Goal: Task Accomplishment & Management: Manage account settings

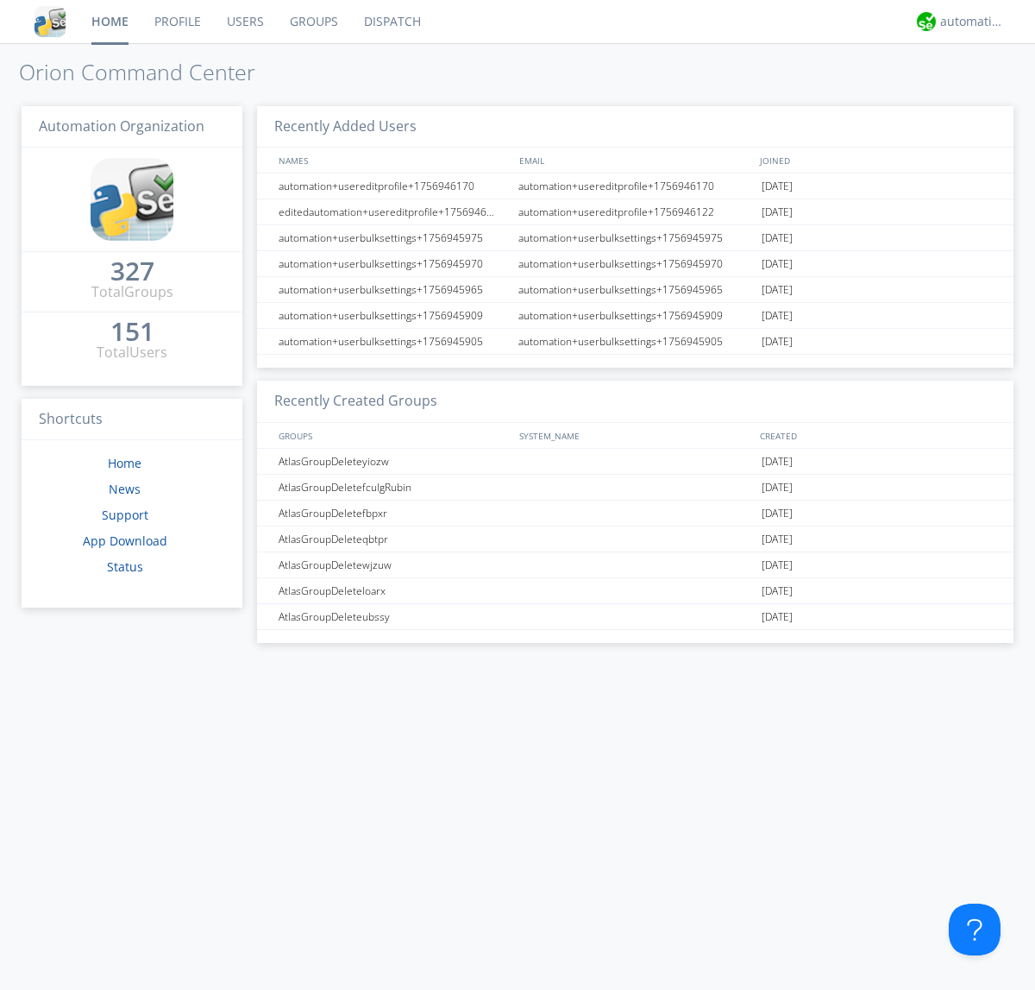
click at [244, 22] on link "Users" at bounding box center [245, 21] width 63 height 43
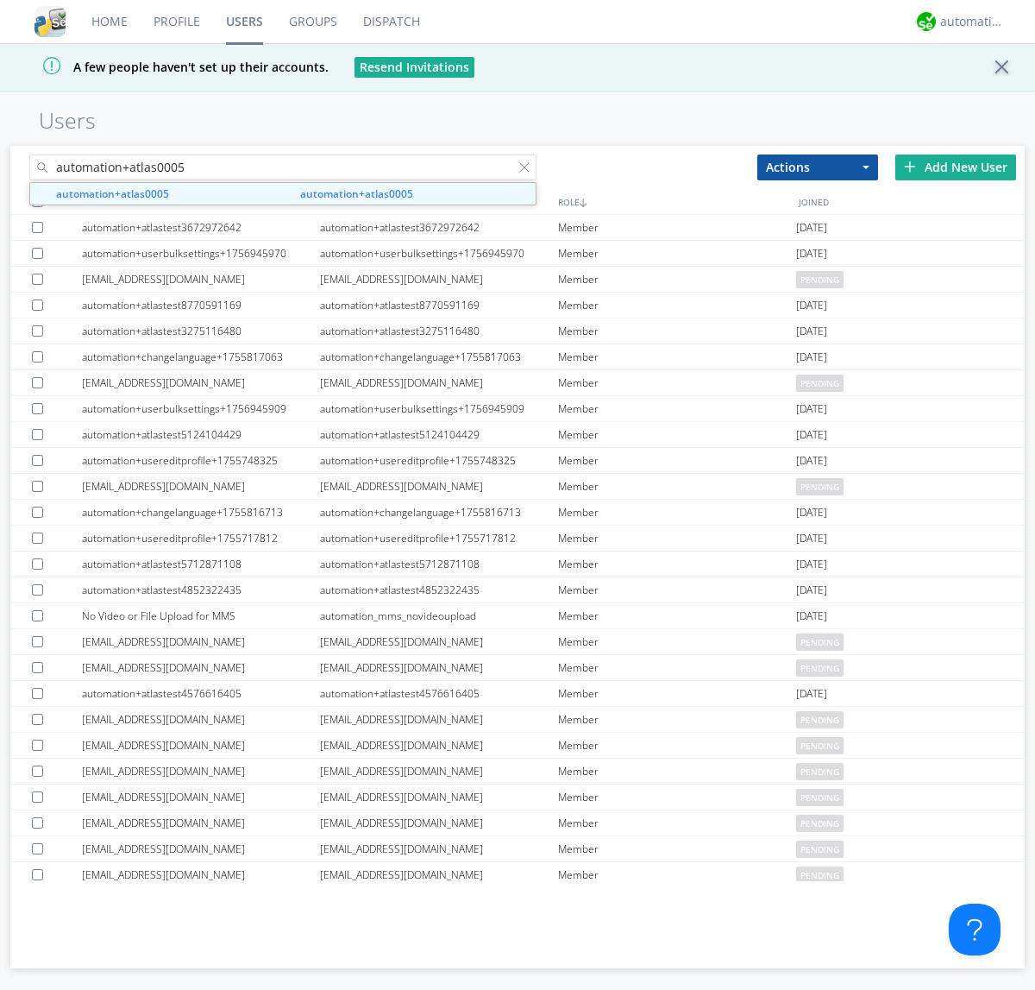
type input "automation+atlas0005"
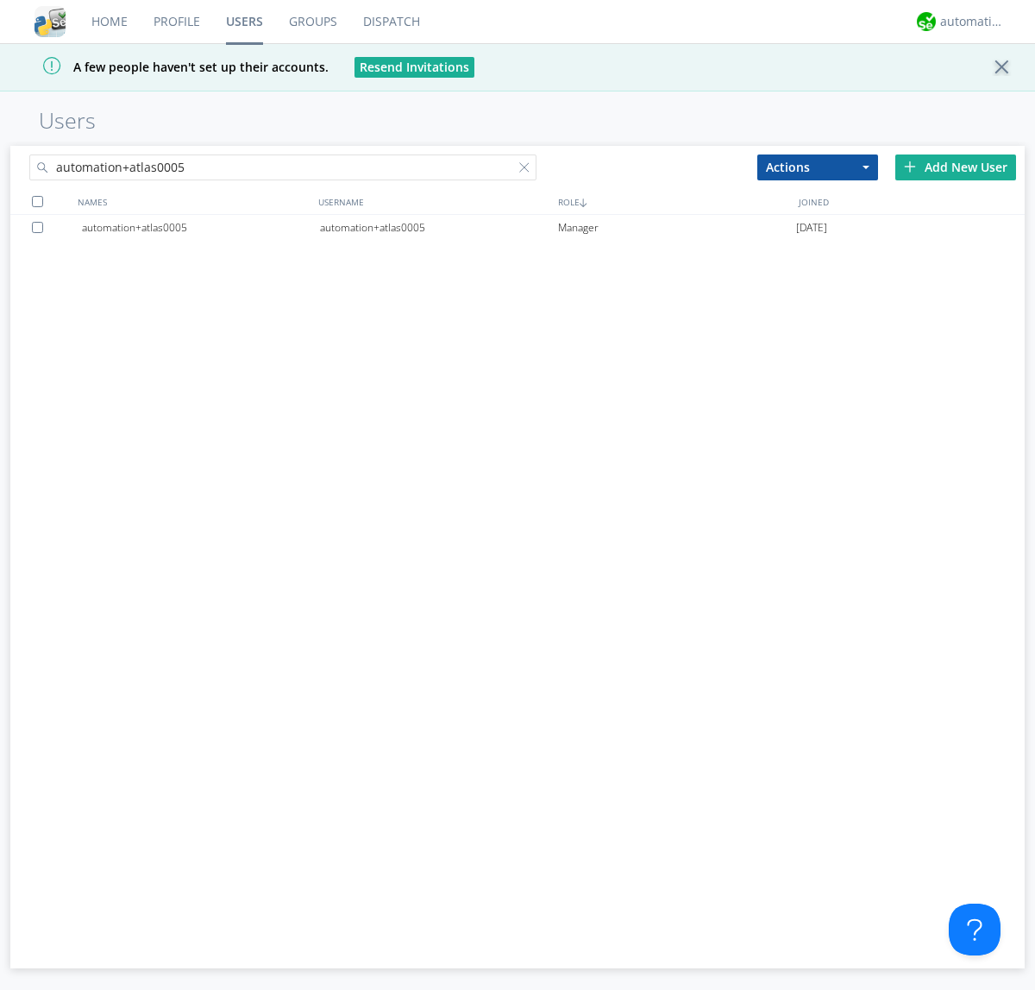
click at [438, 227] on div "automation+atlas0005" at bounding box center [439, 228] width 238 height 26
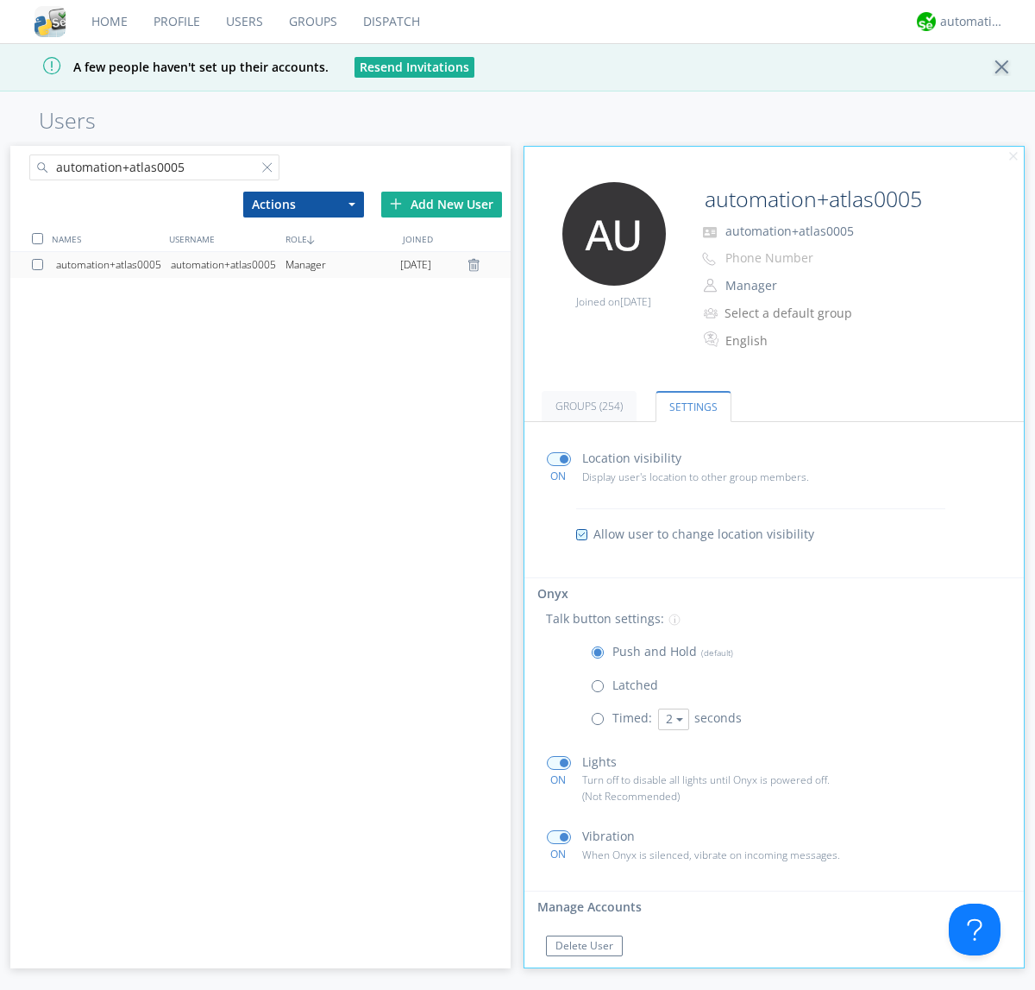
click at [601, 689] on span at bounding box center [602, 690] width 22 height 22
click at [0, 0] on input "radio" at bounding box center [0, 0] width 0 height 0
click at [601, 656] on span at bounding box center [602, 656] width 22 height 22
click at [0, 0] on input "radio" at bounding box center [0, 0] width 0 height 0
click at [968, 22] on div "automation+atlas" at bounding box center [972, 21] width 65 height 17
